Goal: Information Seeking & Learning: Learn about a topic

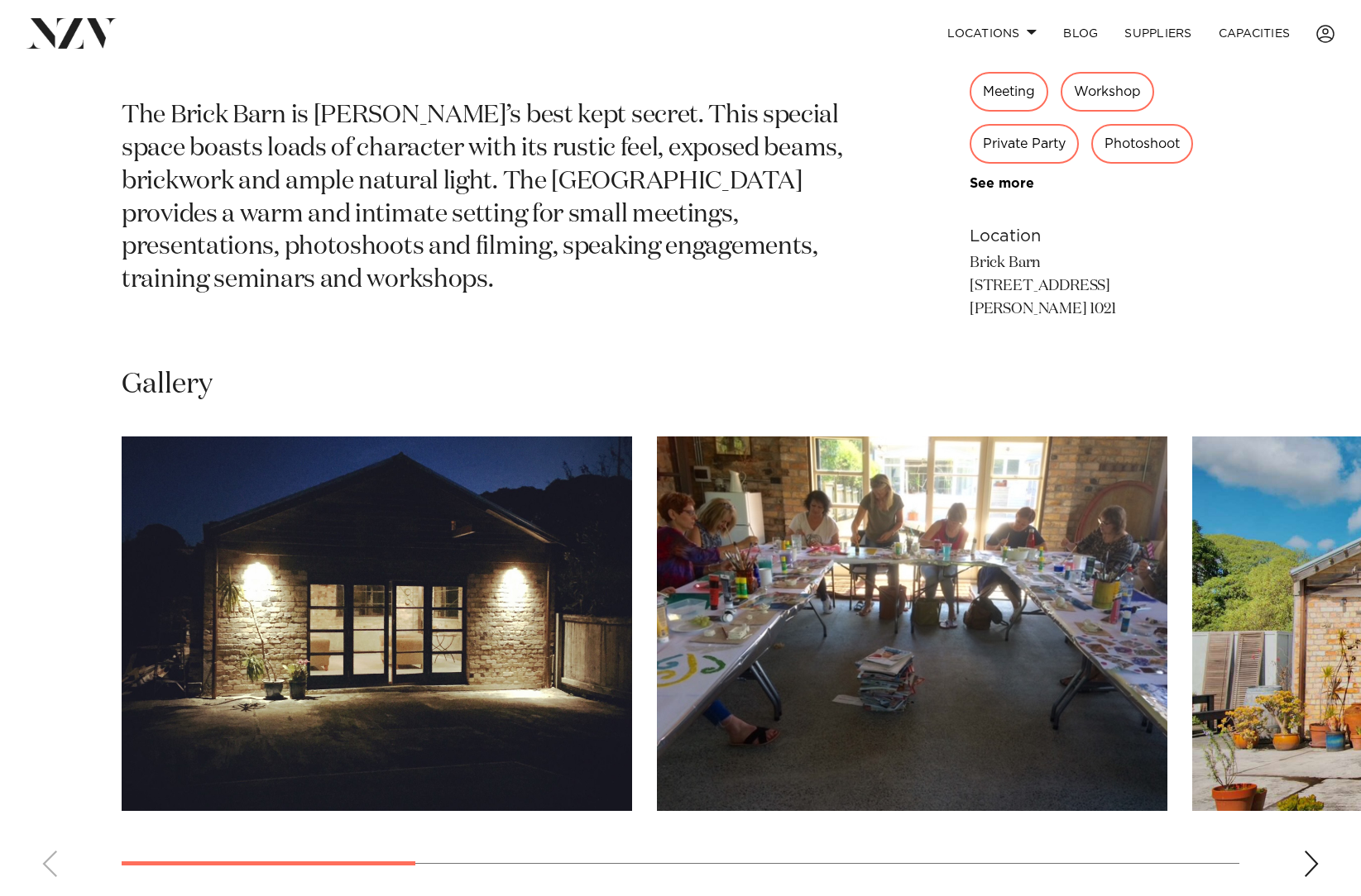
scroll to position [836, 0]
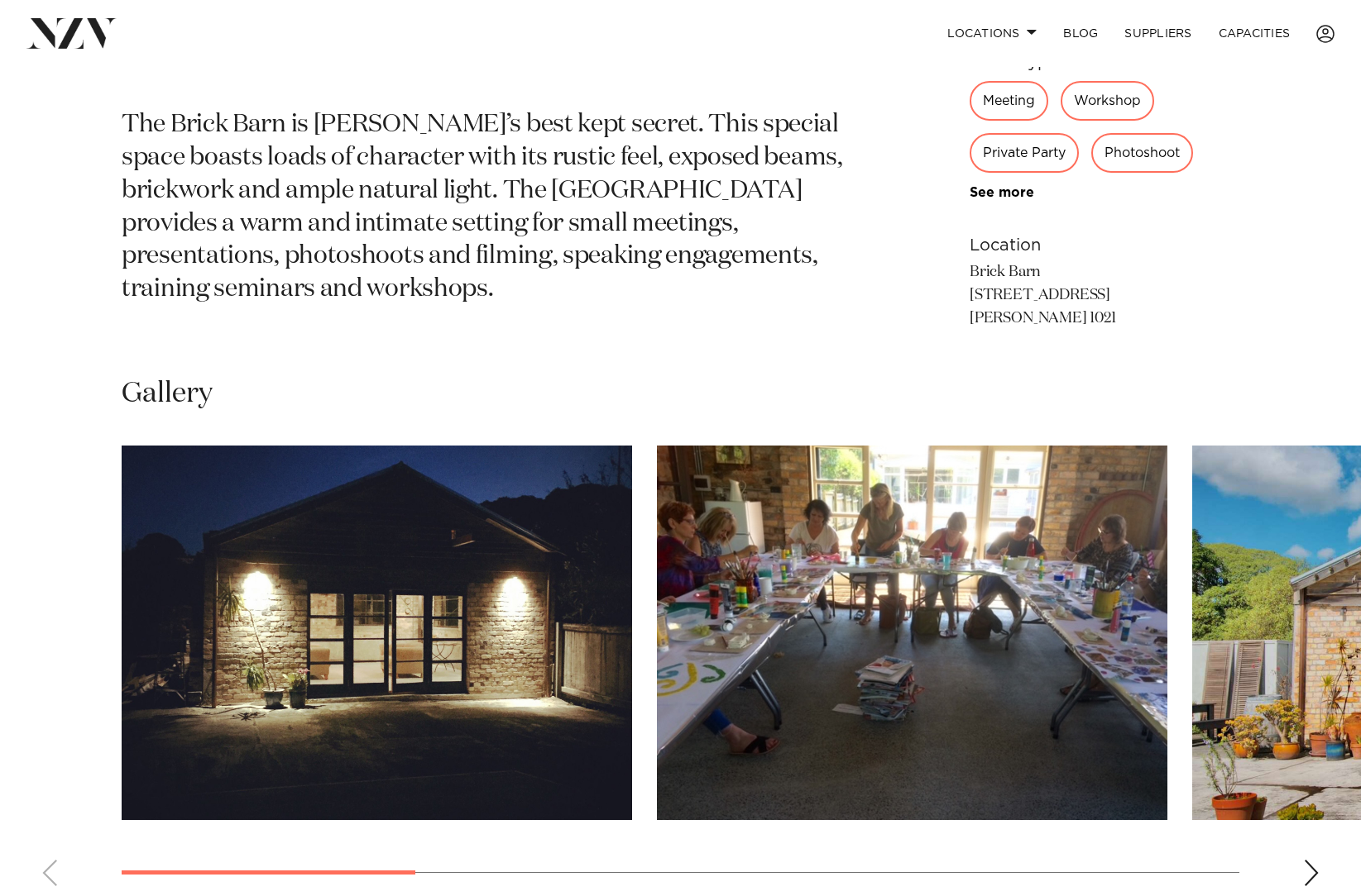
click at [1308, 876] on div "Next slide" at bounding box center [1312, 873] width 17 height 26
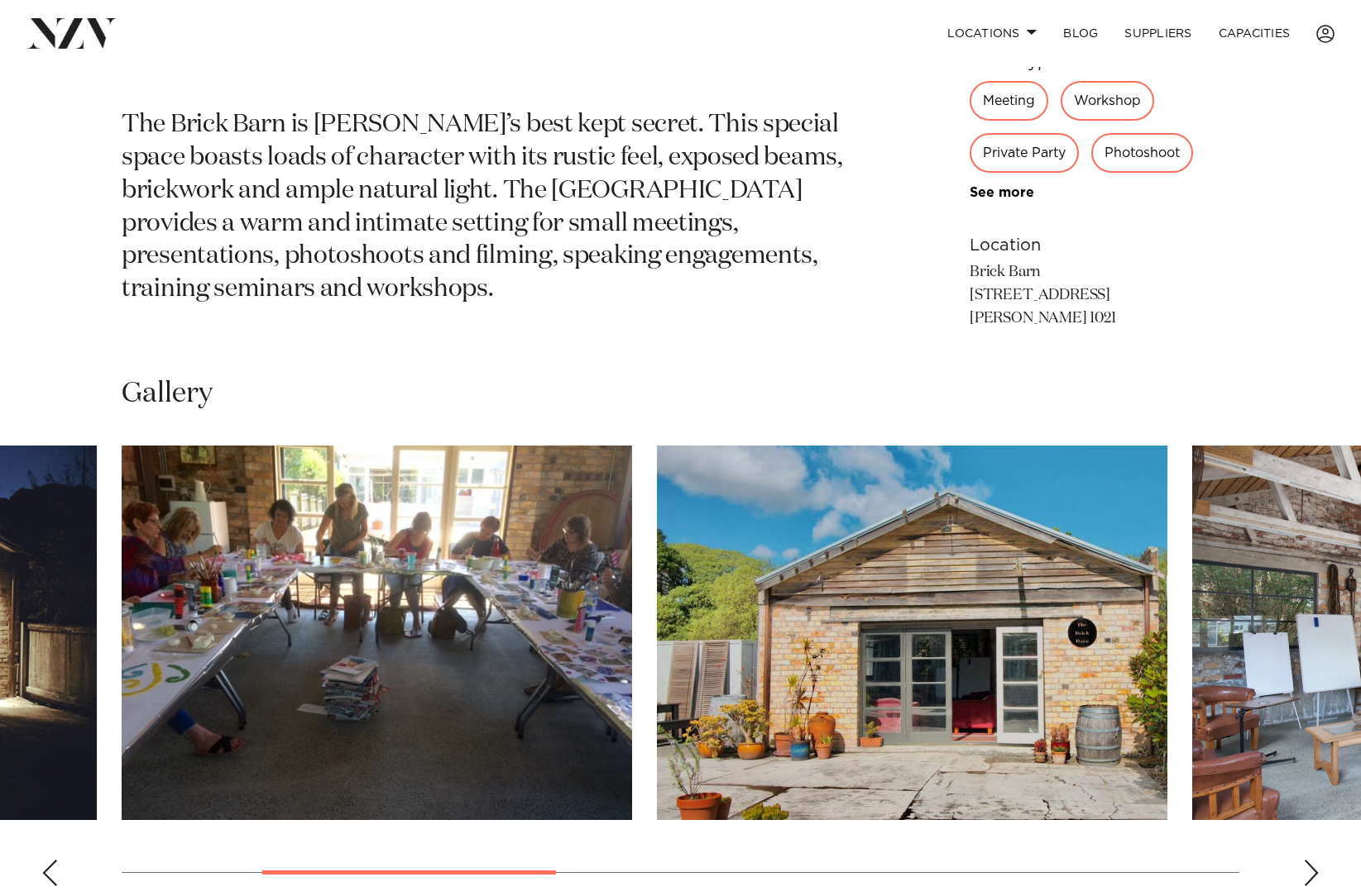
click at [1311, 875] on div "Next slide" at bounding box center [1312, 873] width 17 height 26
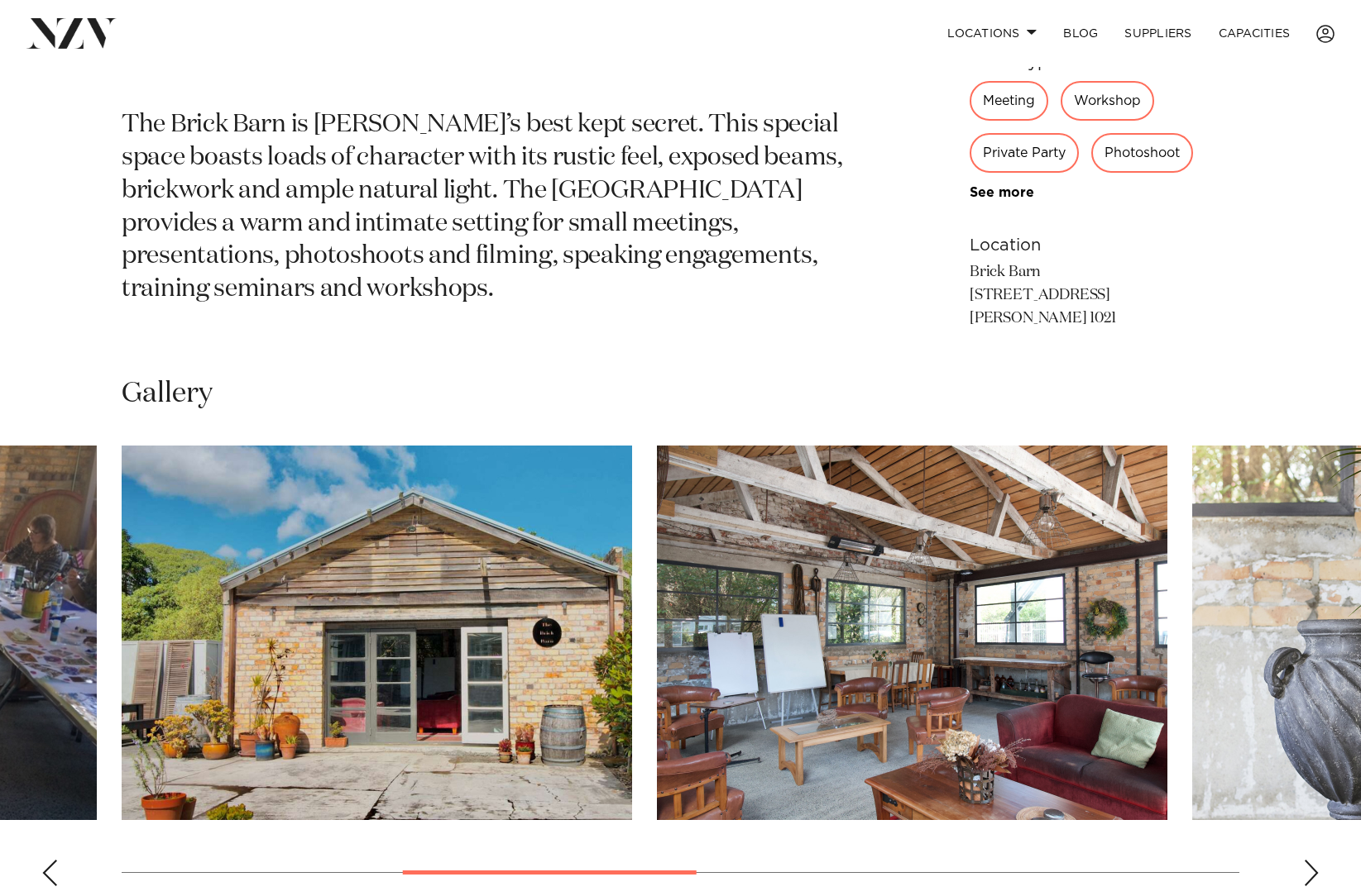
click at [1311, 875] on div "Next slide" at bounding box center [1312, 873] width 17 height 26
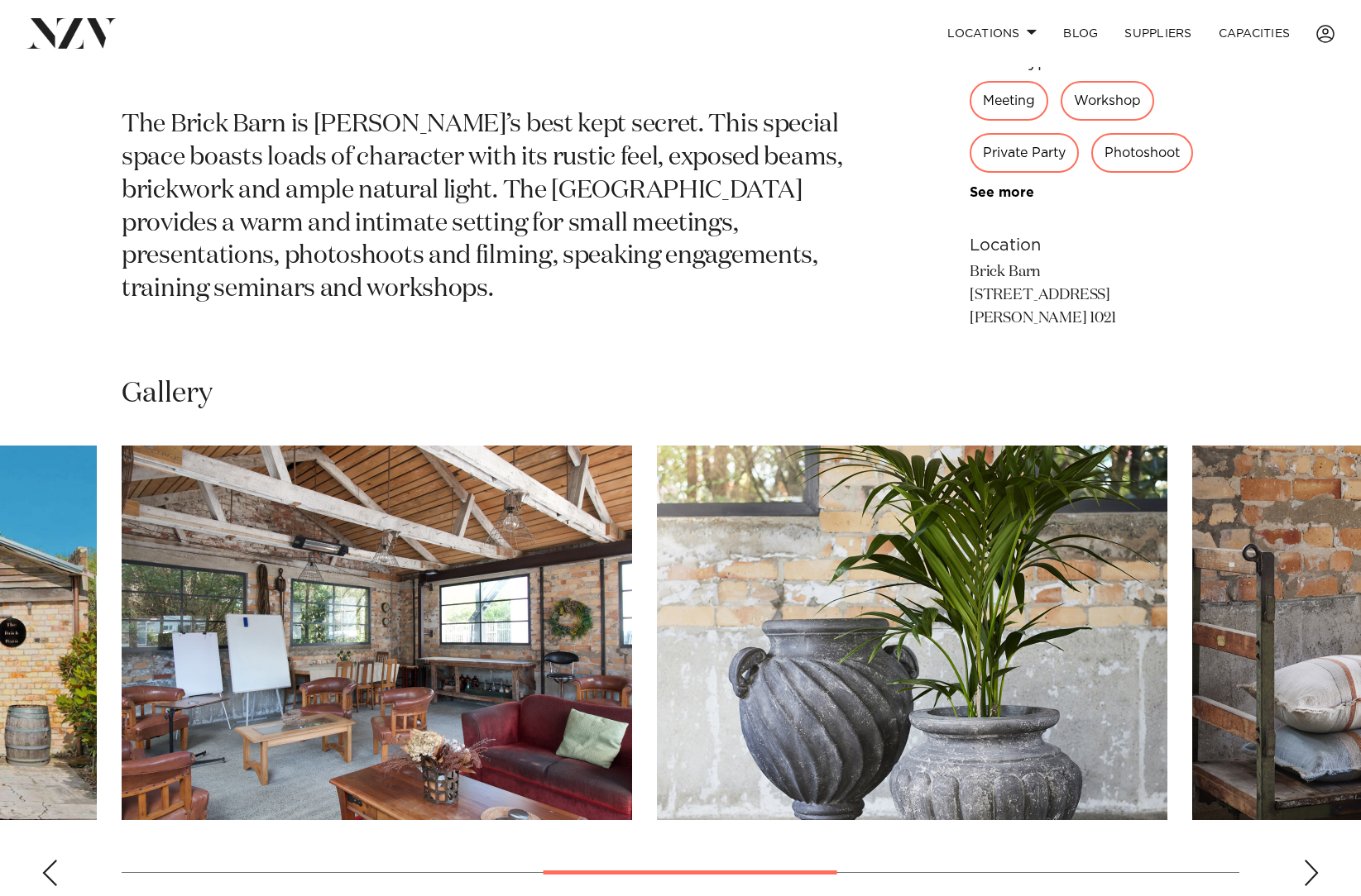
click at [1311, 875] on div "Next slide" at bounding box center [1312, 873] width 17 height 26
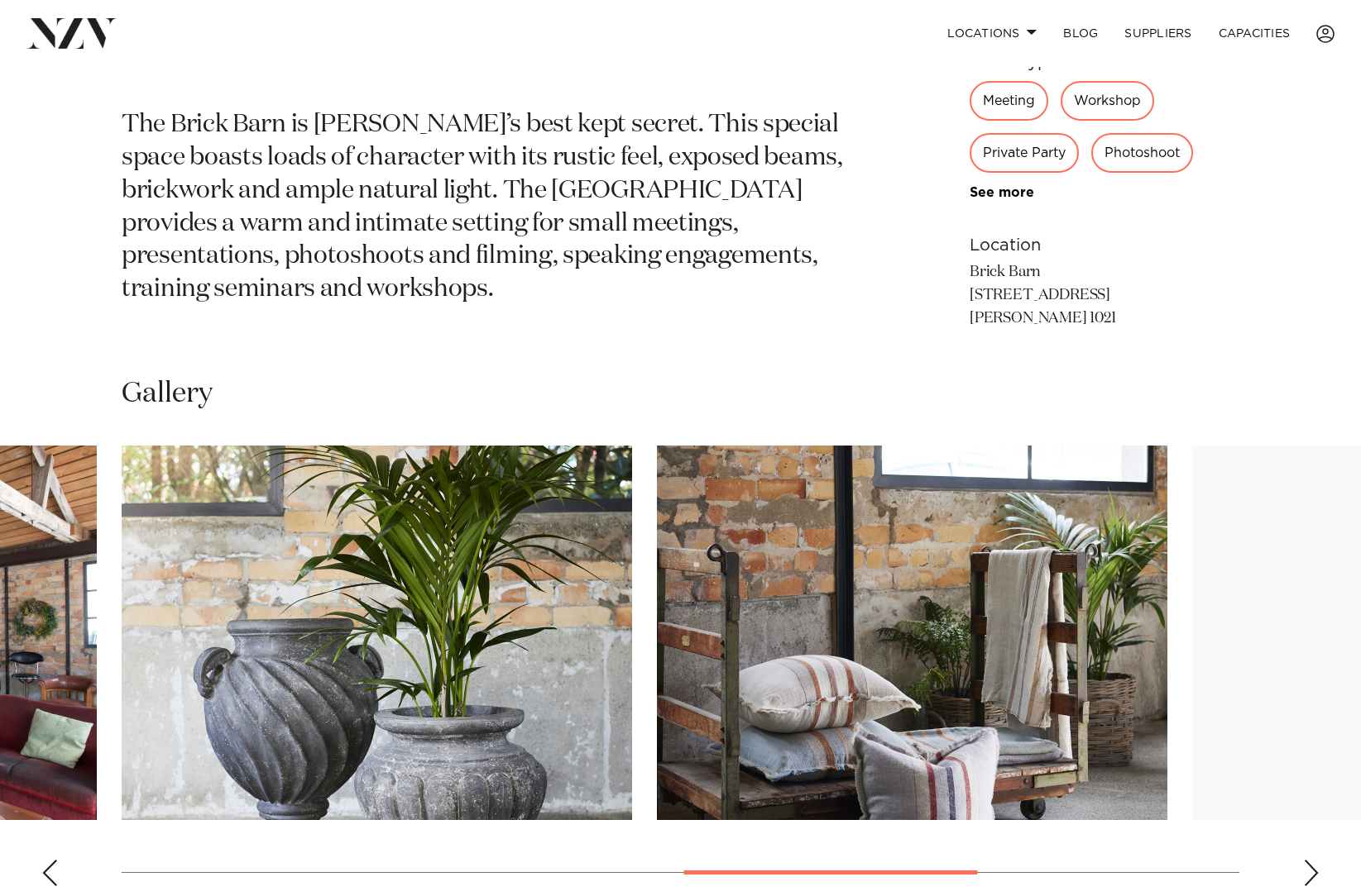
click at [1311, 875] on div "Next slide" at bounding box center [1312, 873] width 17 height 26
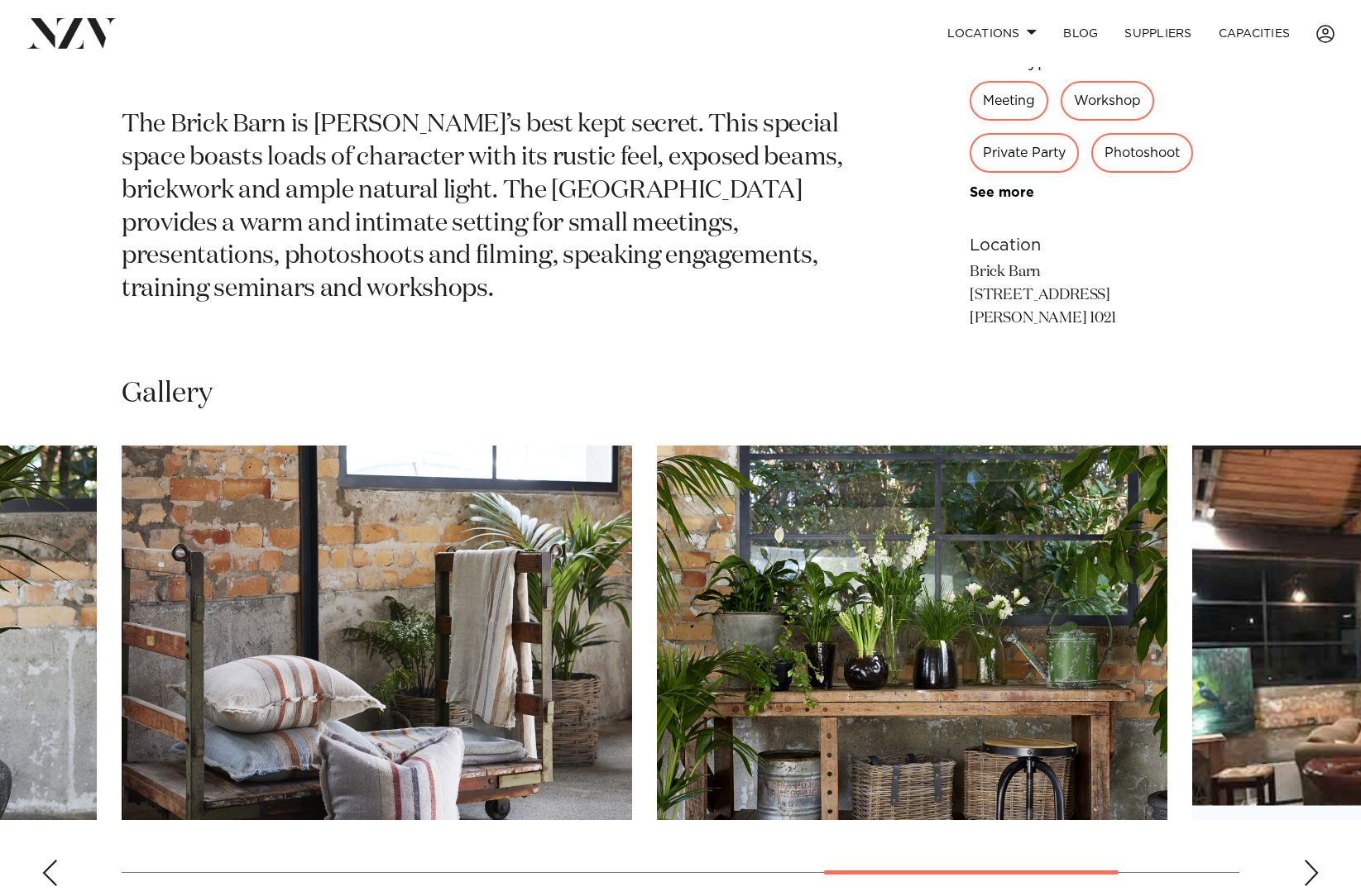
click at [1311, 875] on div "Next slide" at bounding box center [1312, 873] width 17 height 26
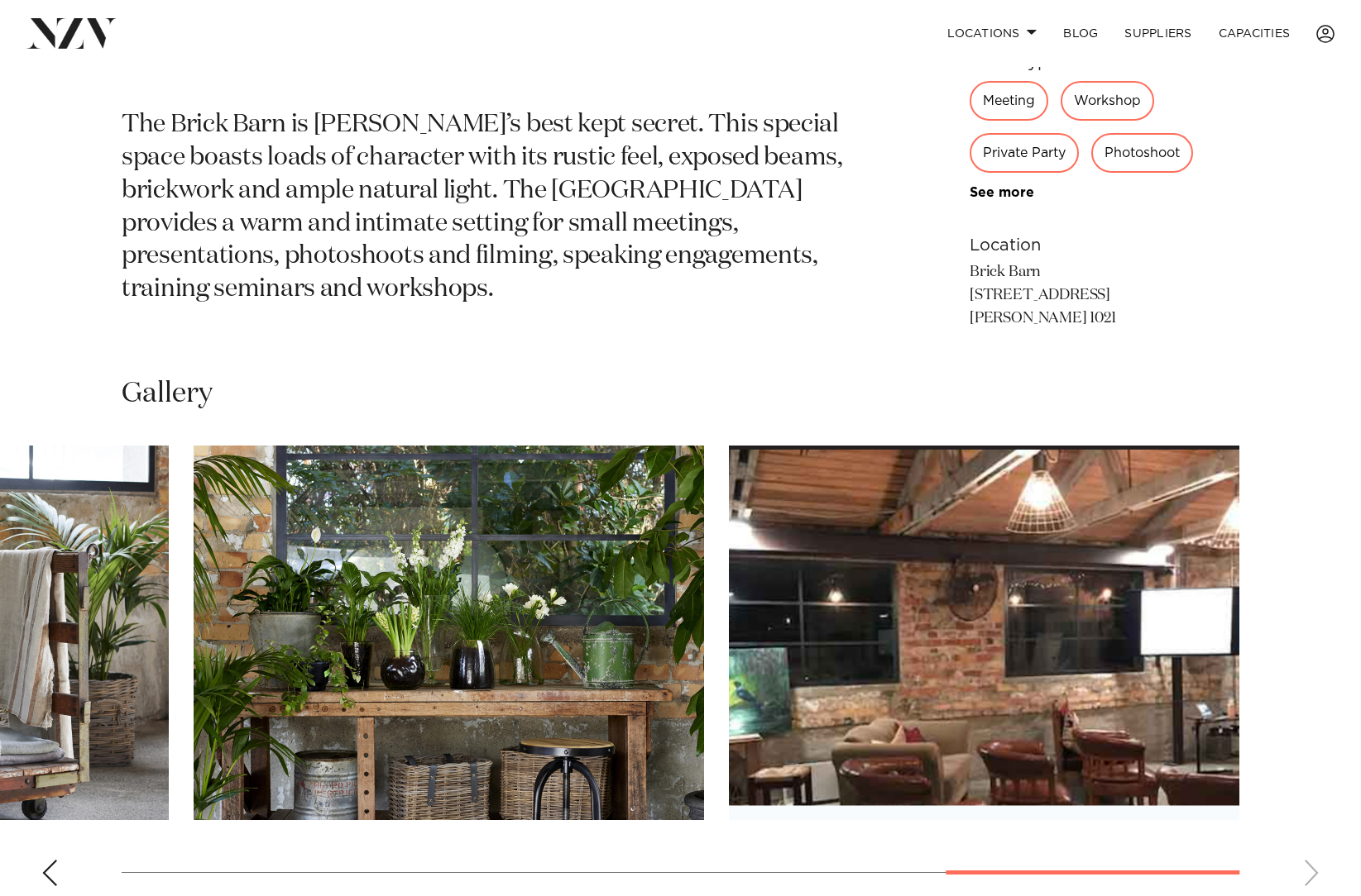
click at [1311, 875] on swiper-container at bounding box center [680, 673] width 1361 height 454
click at [48, 865] on div "Previous slide" at bounding box center [49, 873] width 17 height 26
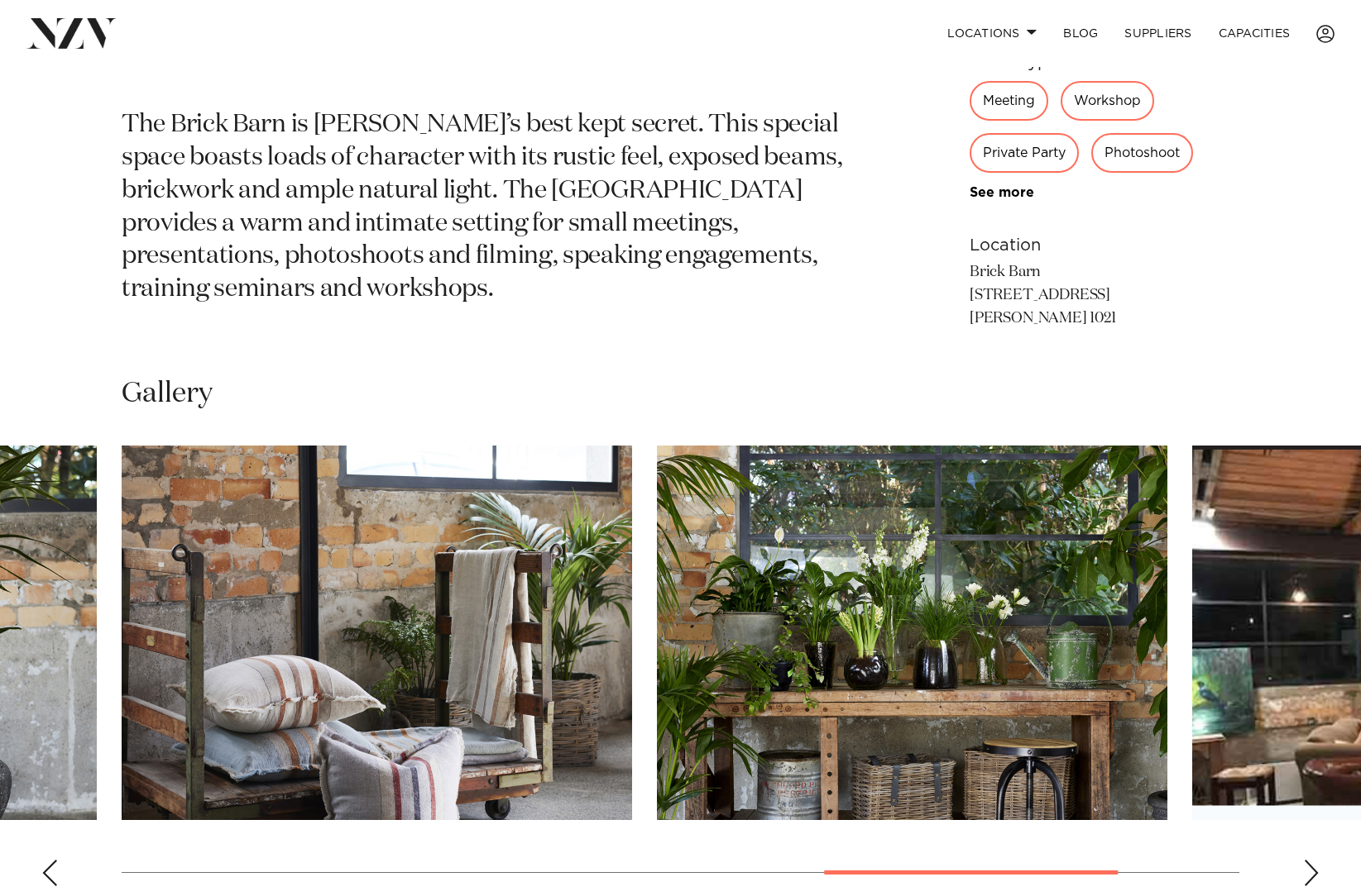
click at [48, 865] on div "Previous slide" at bounding box center [49, 873] width 17 height 26
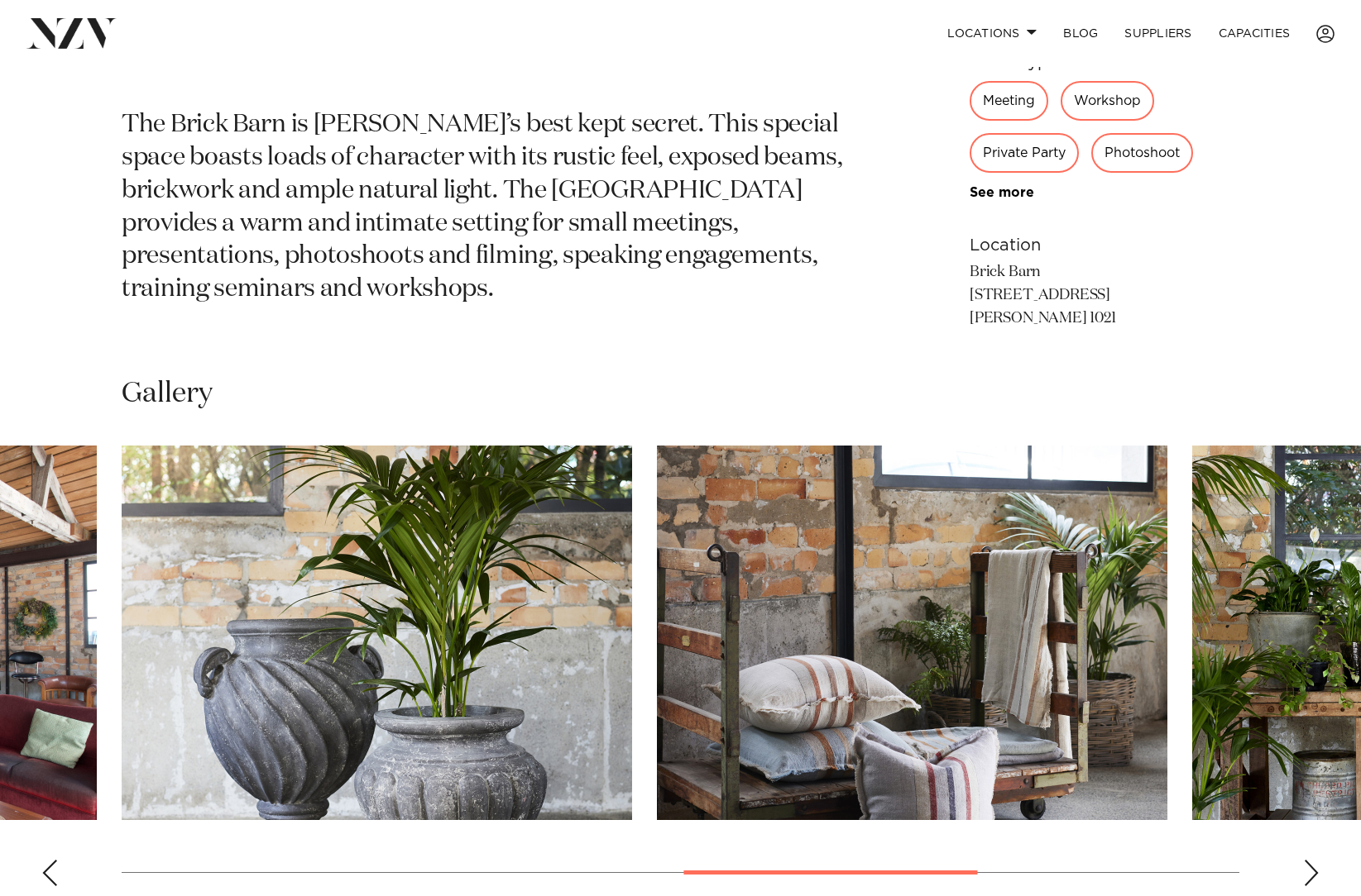
click at [48, 865] on div "Previous slide" at bounding box center [49, 873] width 17 height 26
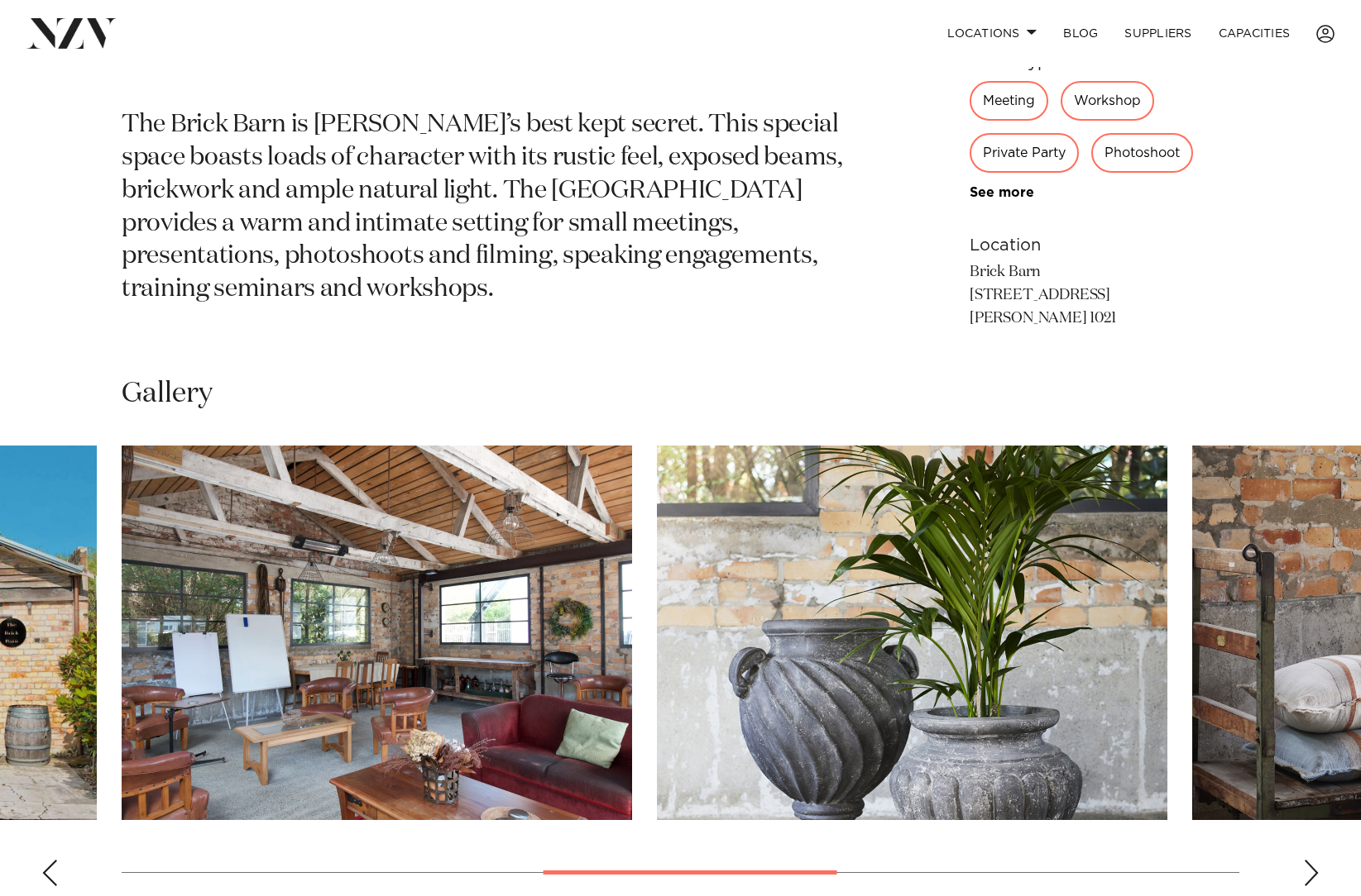
click at [48, 865] on div "Previous slide" at bounding box center [49, 873] width 17 height 26
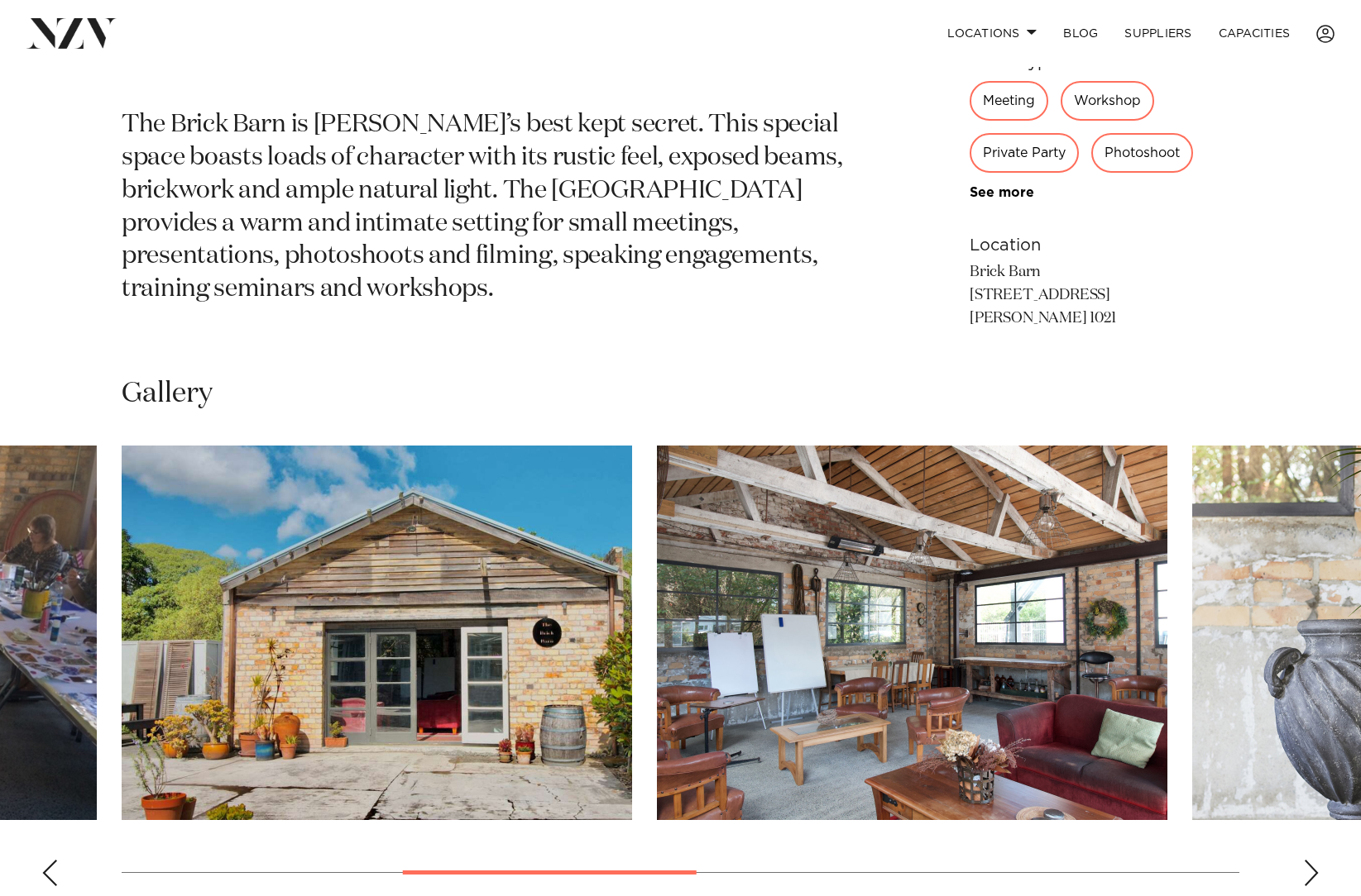
click at [48, 865] on div "Previous slide" at bounding box center [49, 873] width 17 height 26
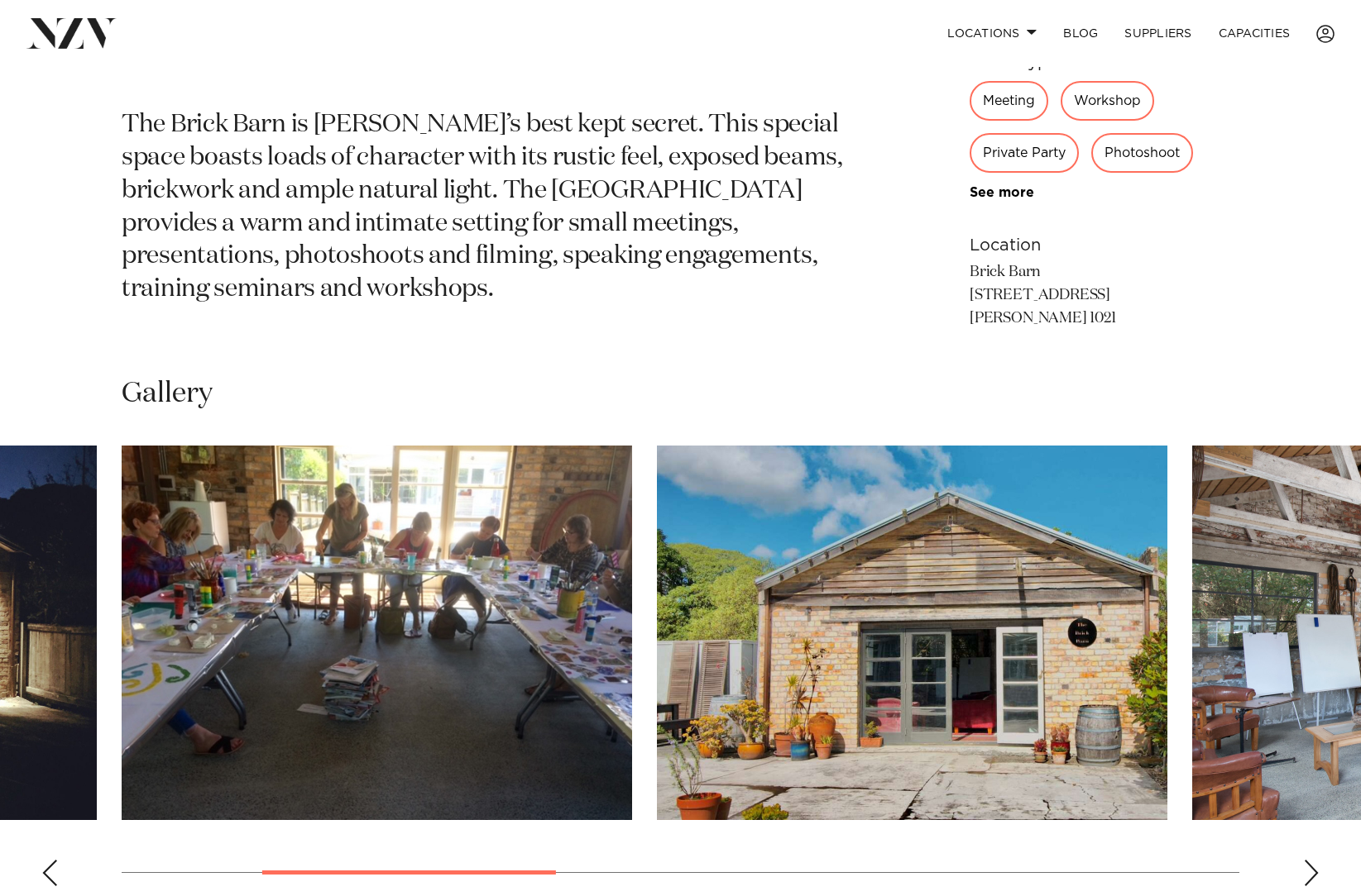
click at [48, 865] on div "Previous slide" at bounding box center [49, 873] width 17 height 26
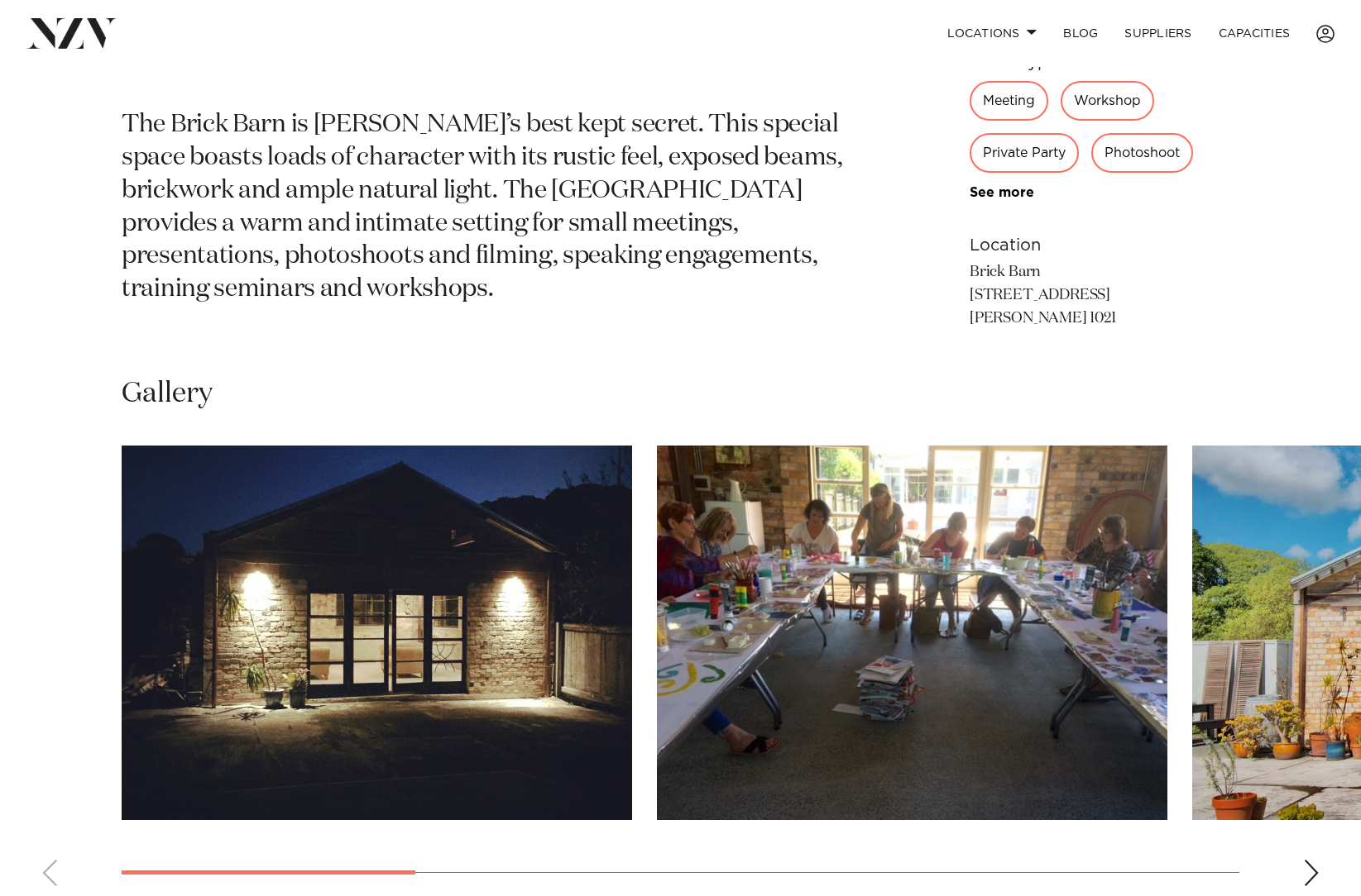
click at [50, 865] on swiper-container at bounding box center [680, 673] width 1361 height 454
